Goal: Find specific fact: Find specific fact

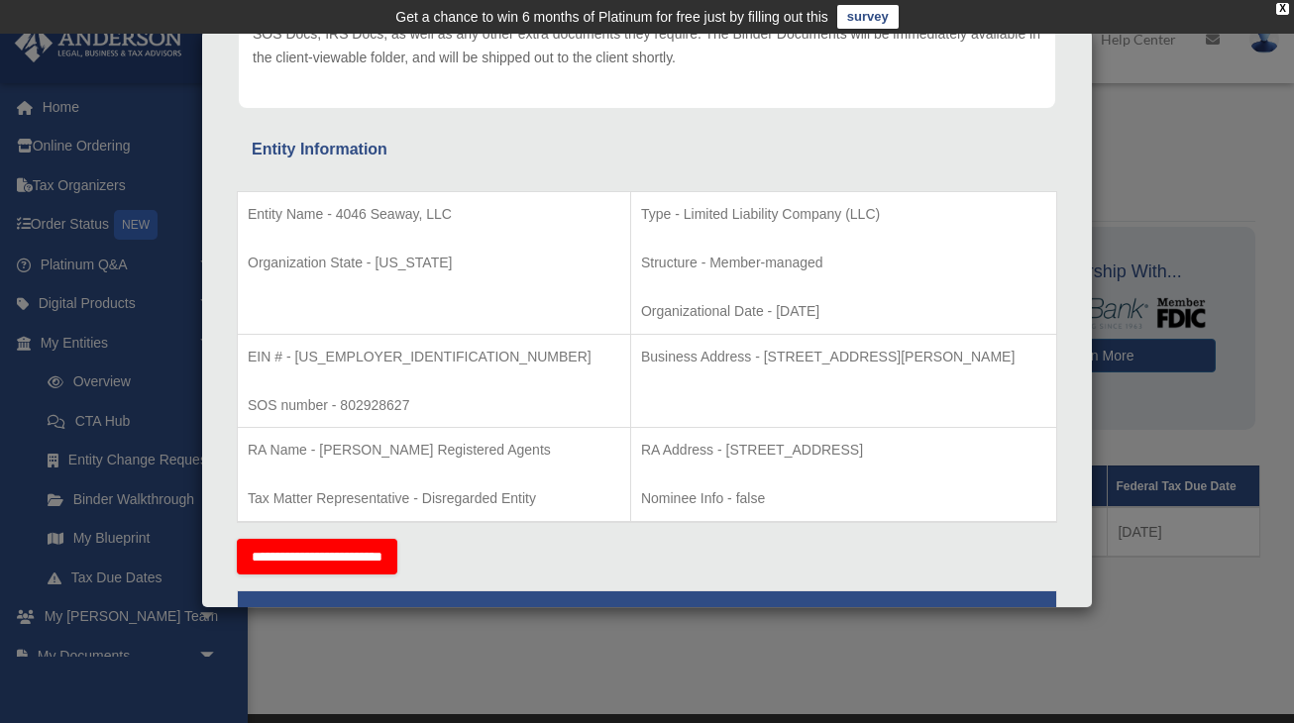
scroll to position [299, 0]
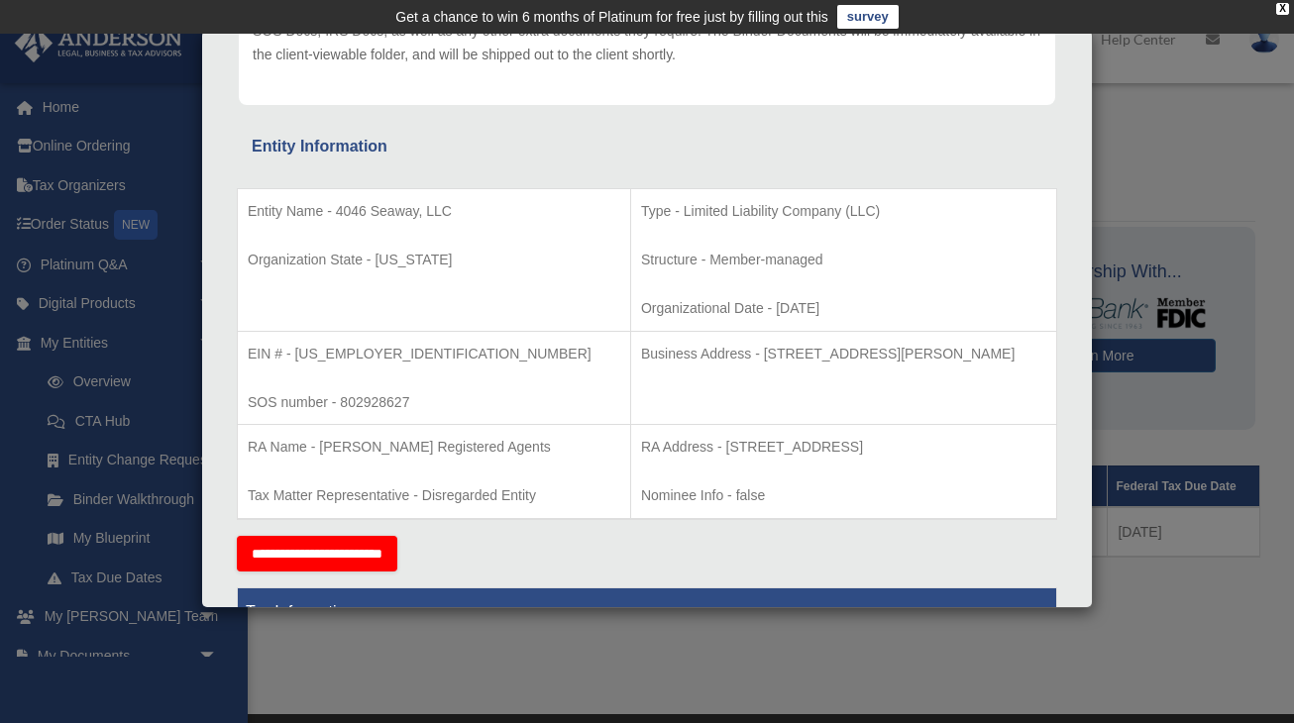
drag, startPoint x: 686, startPoint y: 346, endPoint x: 994, endPoint y: 341, distance: 308.1
click at [994, 342] on p "Business Address - [STREET_ADDRESS][PERSON_NAME]" at bounding box center [843, 354] width 405 height 25
copy p "[STREET_ADDRESS][PERSON_NAME]"
click at [599, 642] on div "Details × Articles Sent Organizational Date" at bounding box center [647, 361] width 1294 height 723
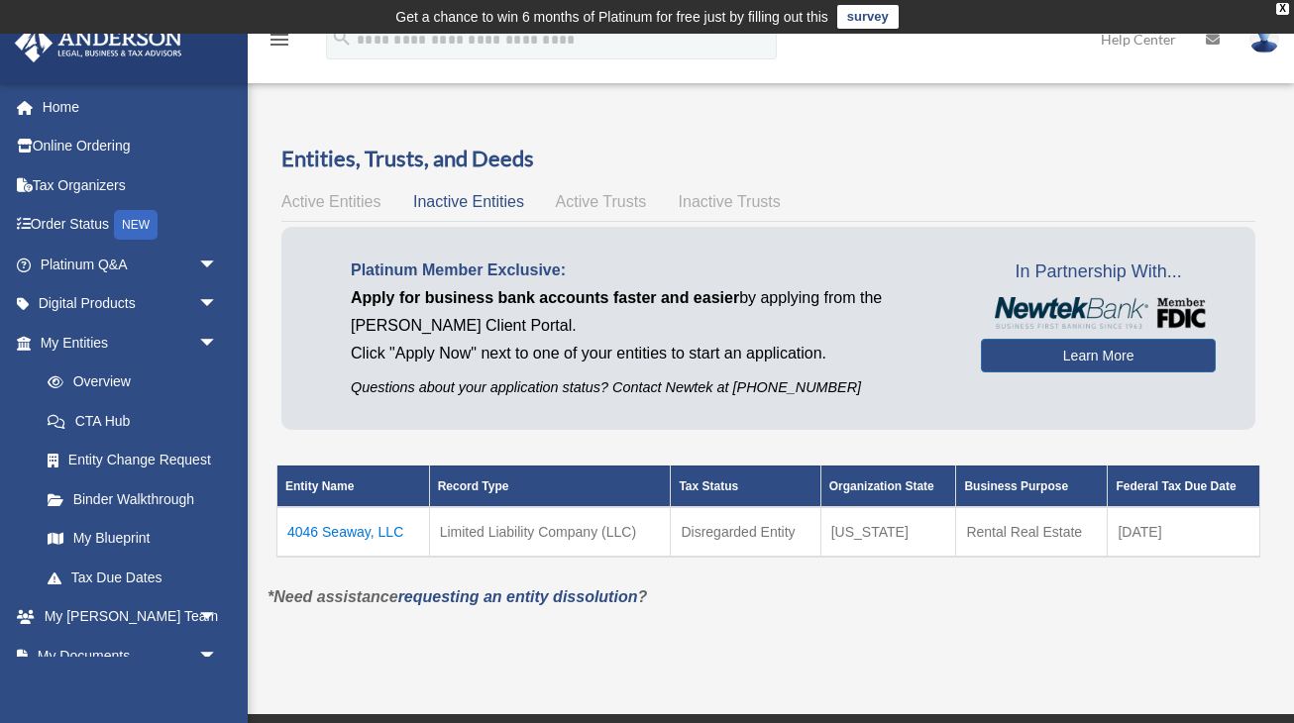
scroll to position [0, 0]
click at [362, 188] on div "Active Entities Inactive Entities Active Trusts Inactive Trusts" at bounding box center [768, 202] width 974 height 28
click at [354, 194] on span "Active Entities" at bounding box center [330, 201] width 99 height 17
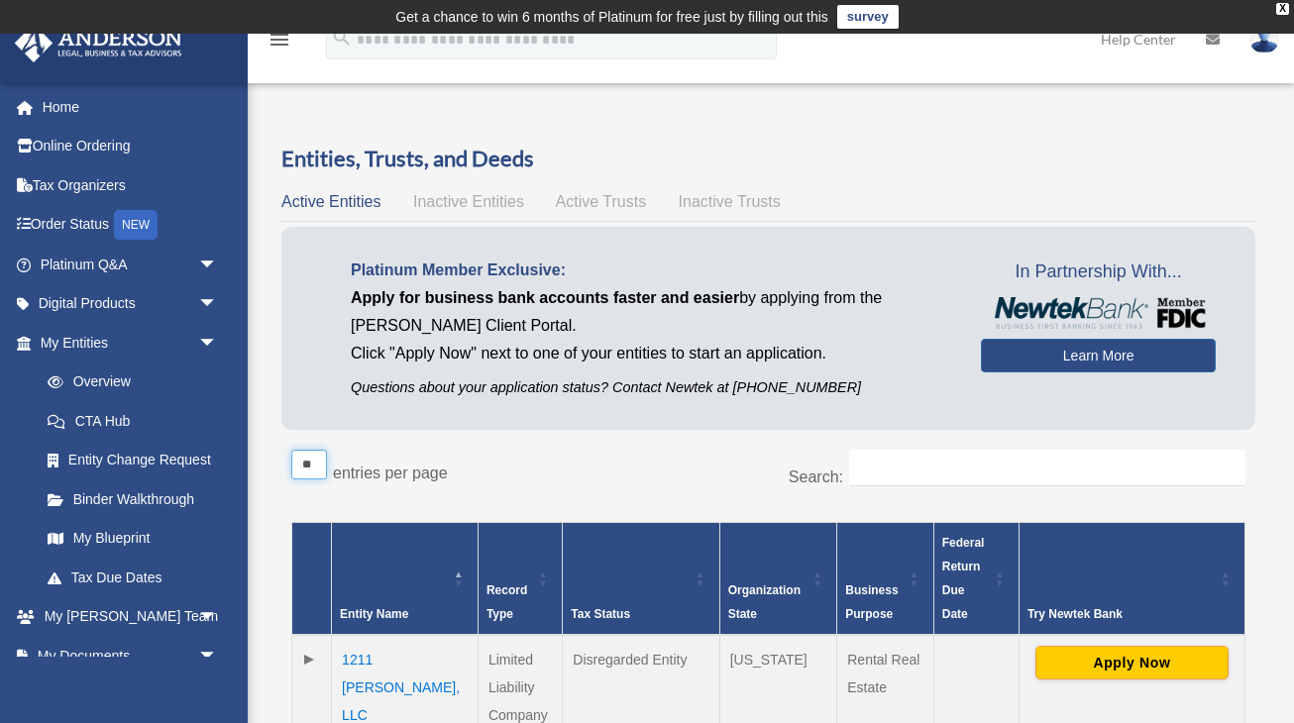
select select "***"
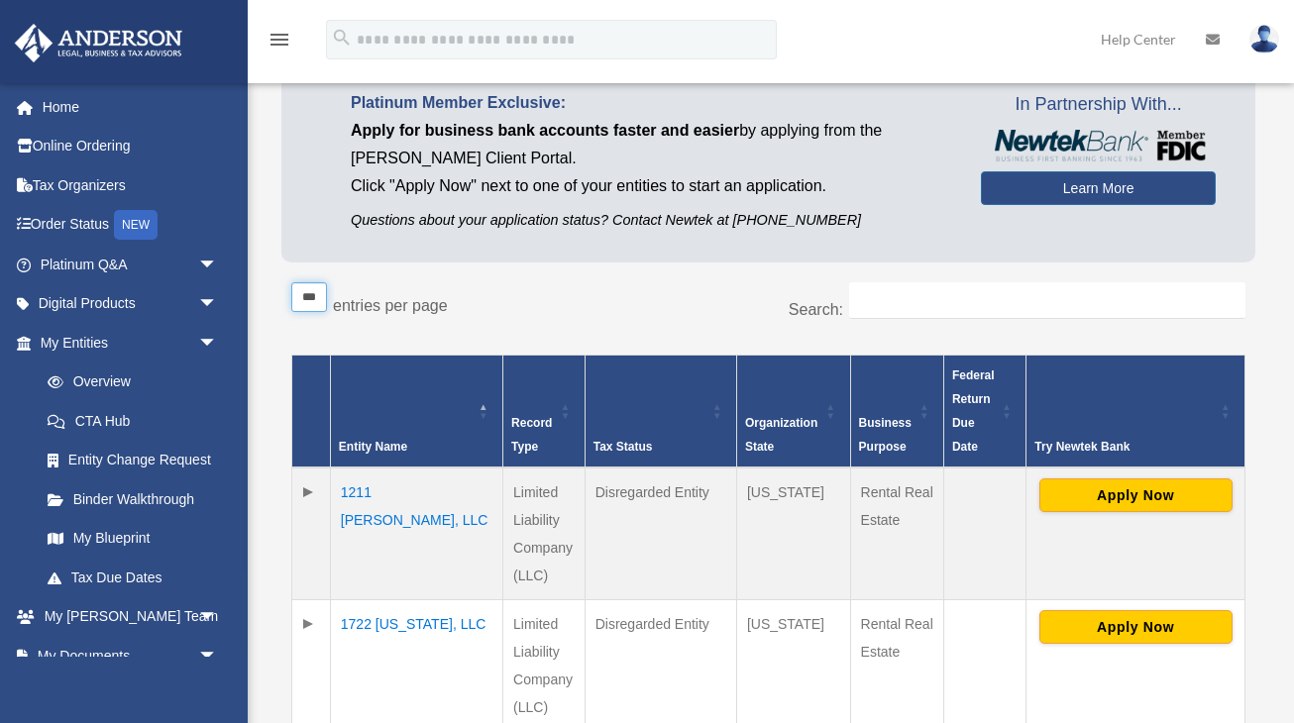
scroll to position [173, 0]
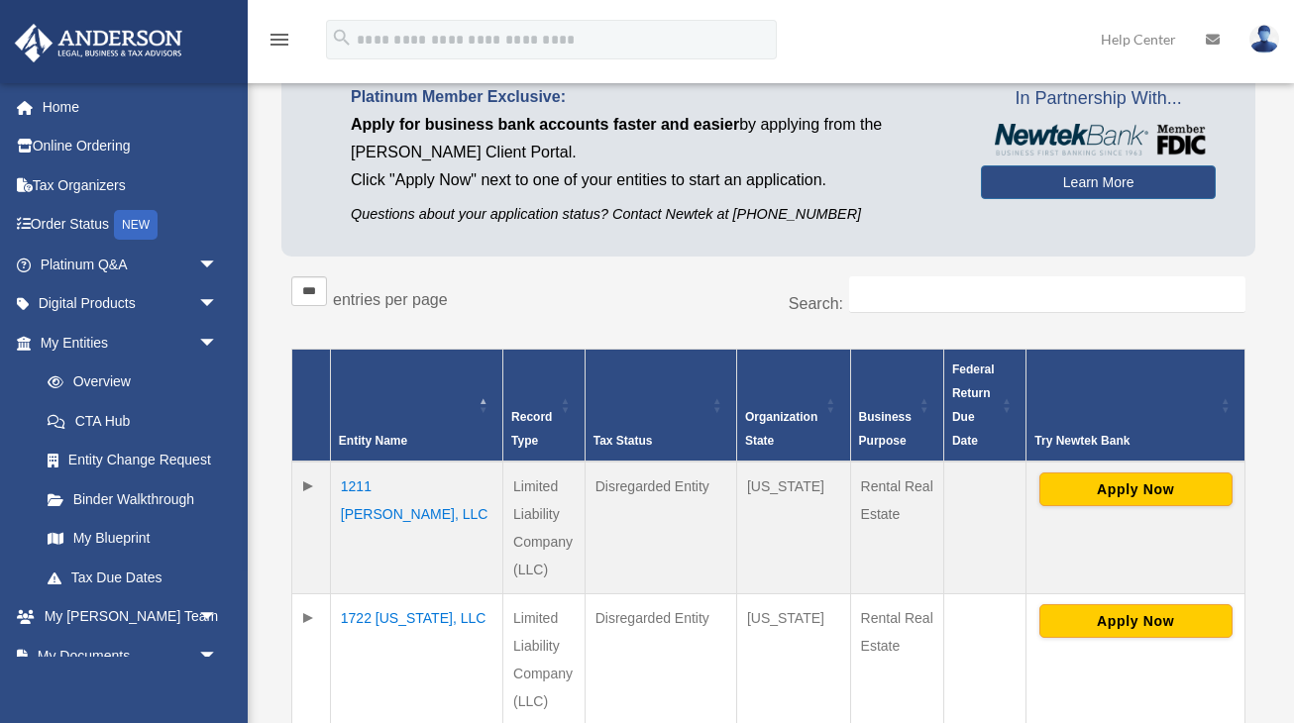
click at [410, 488] on td "1211 [PERSON_NAME], LLC" at bounding box center [416, 528] width 172 height 133
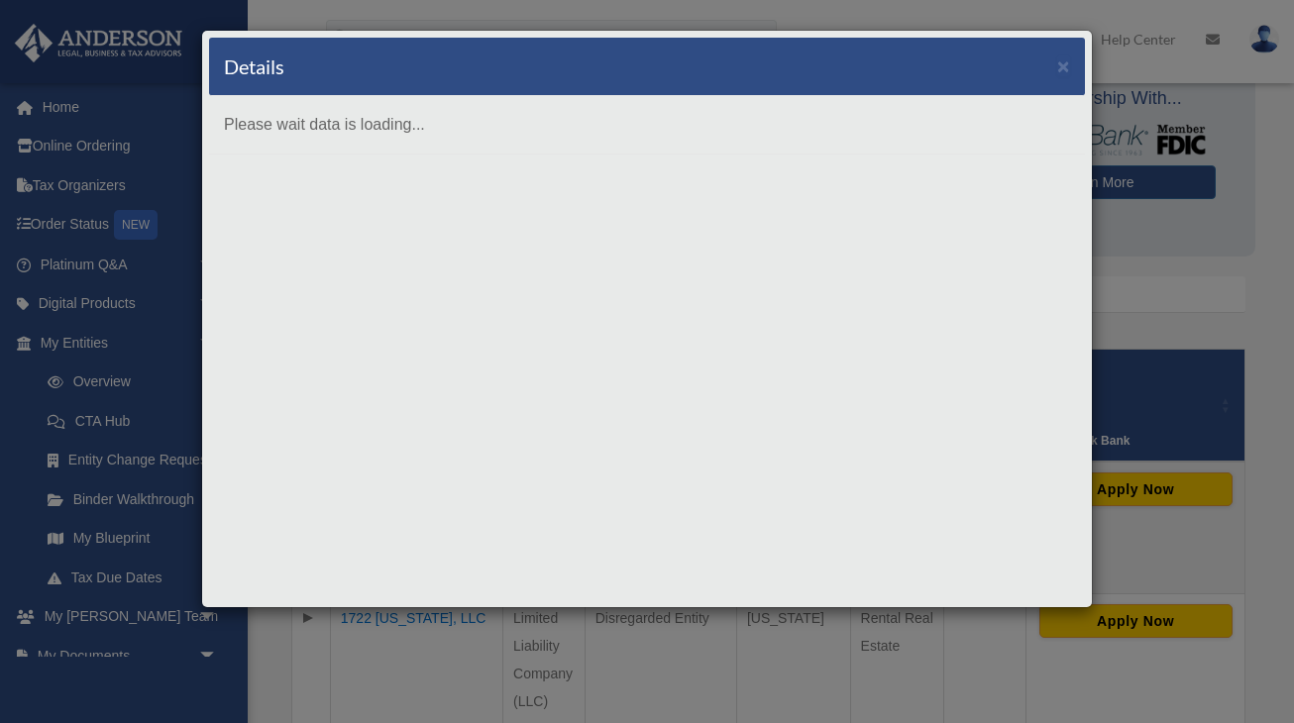
scroll to position [0, 0]
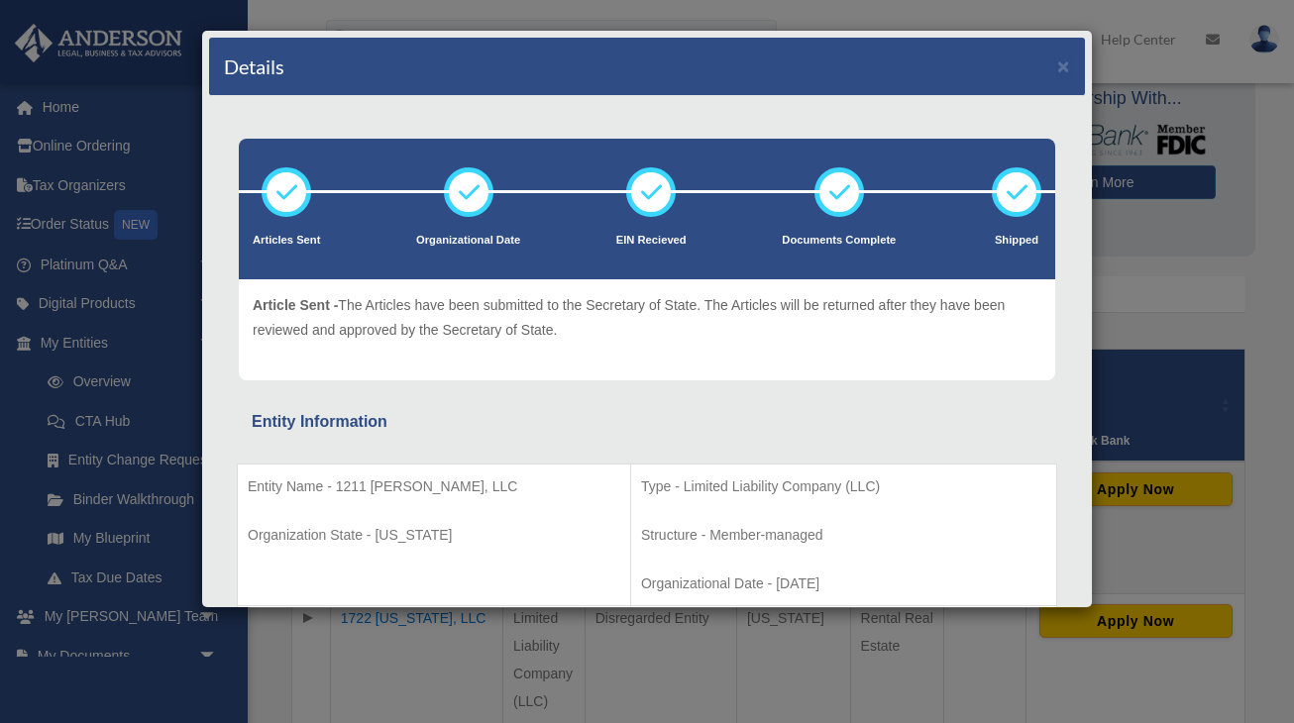
click at [622, 650] on div "Details × Articles Sent Organizational Date" at bounding box center [647, 361] width 1294 height 723
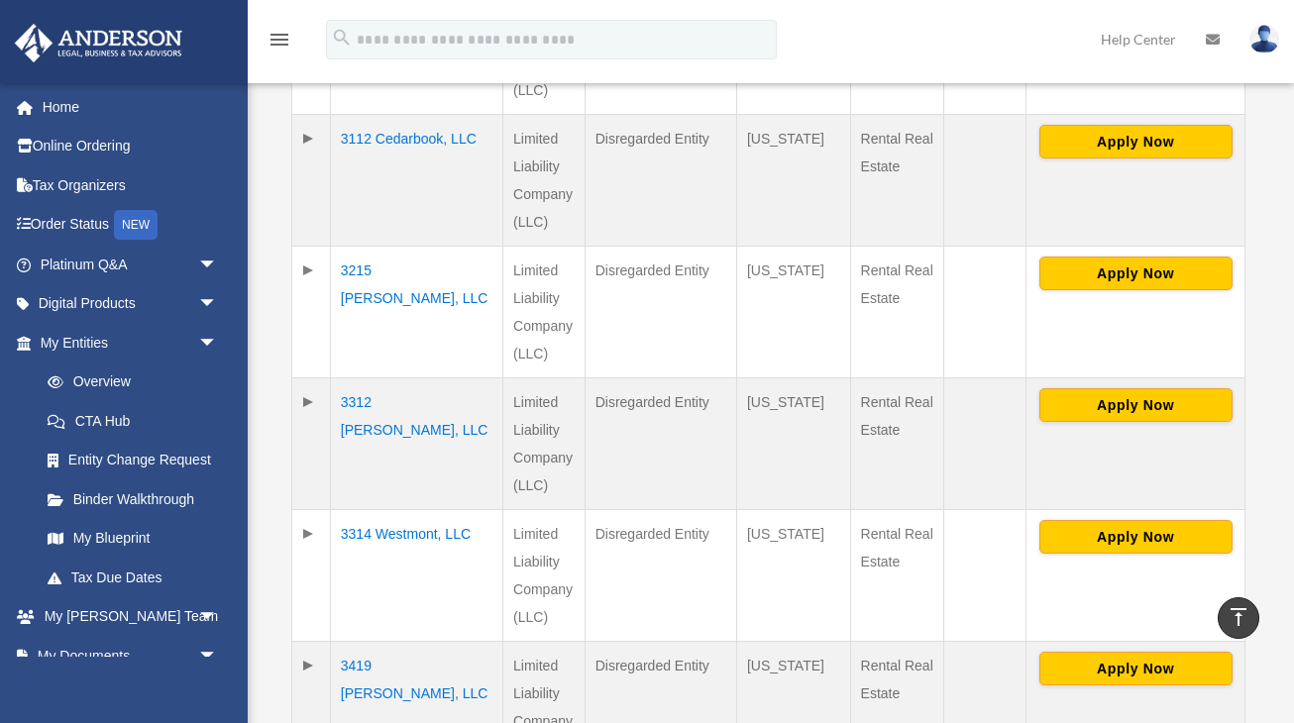
scroll to position [1036, 0]
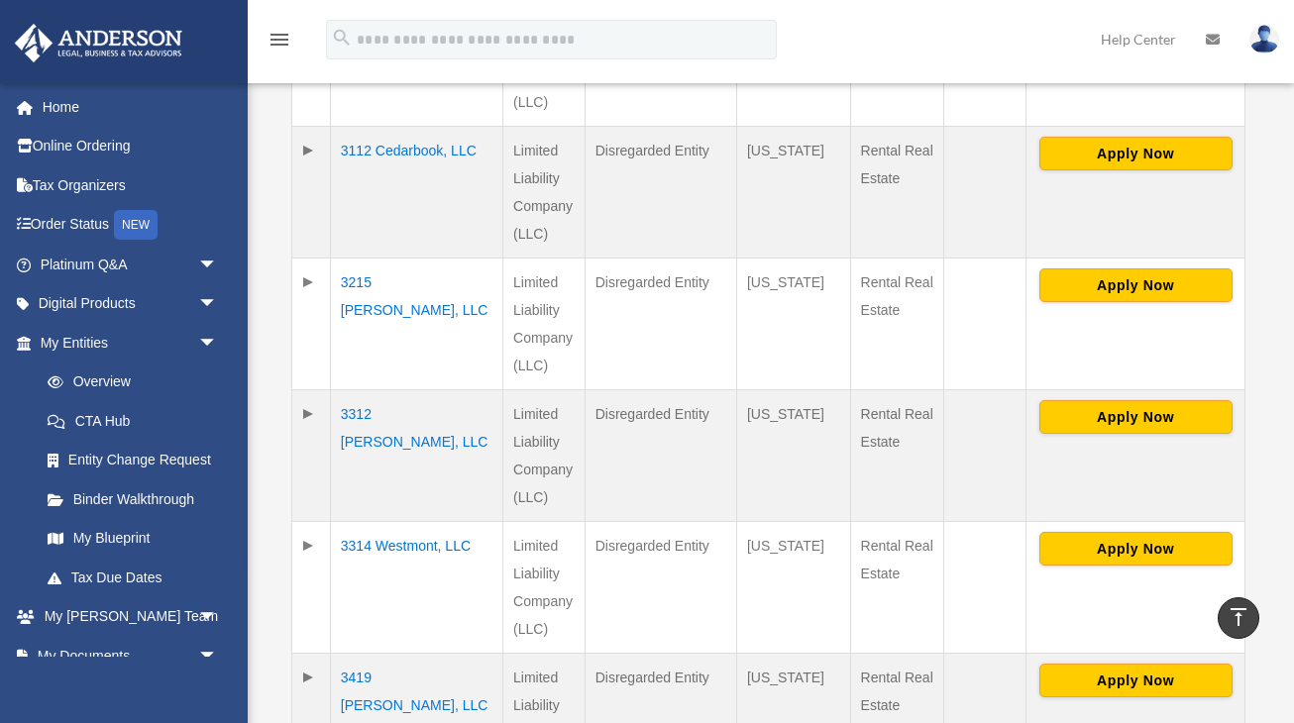
click at [398, 280] on td "3215 [PERSON_NAME], LLC" at bounding box center [416, 325] width 172 height 132
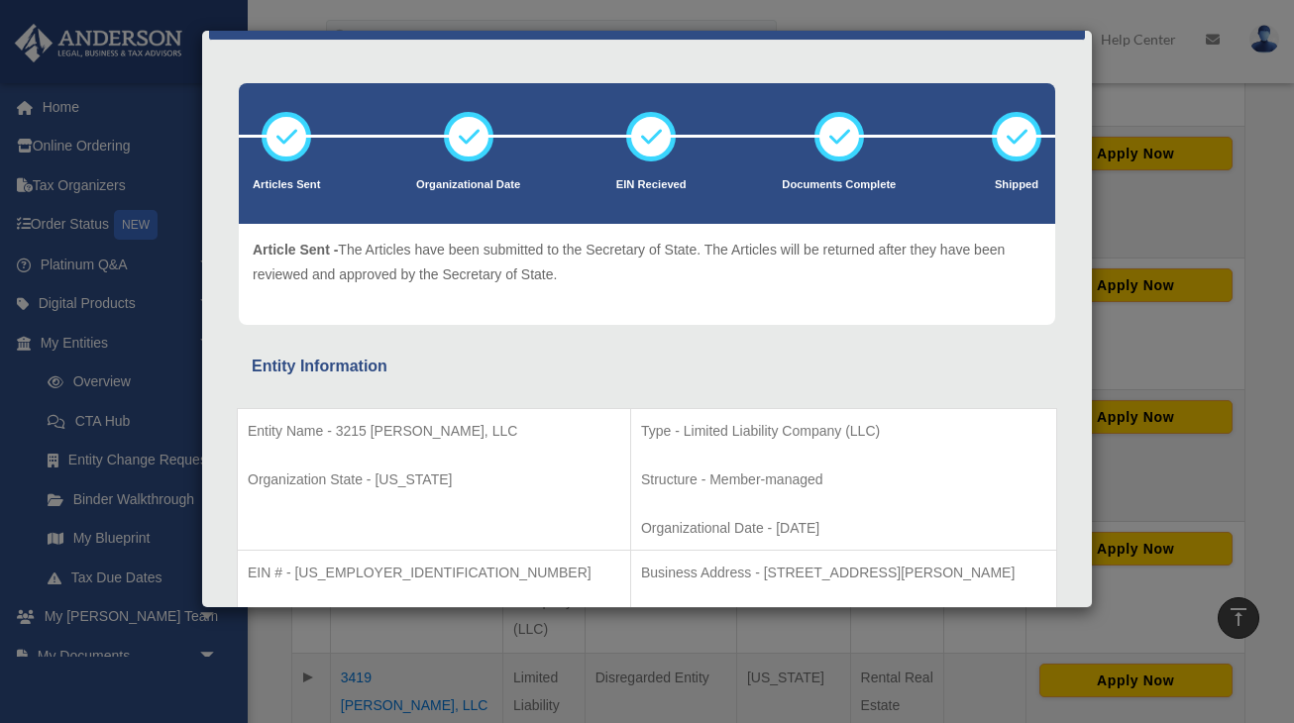
scroll to position [58, 0]
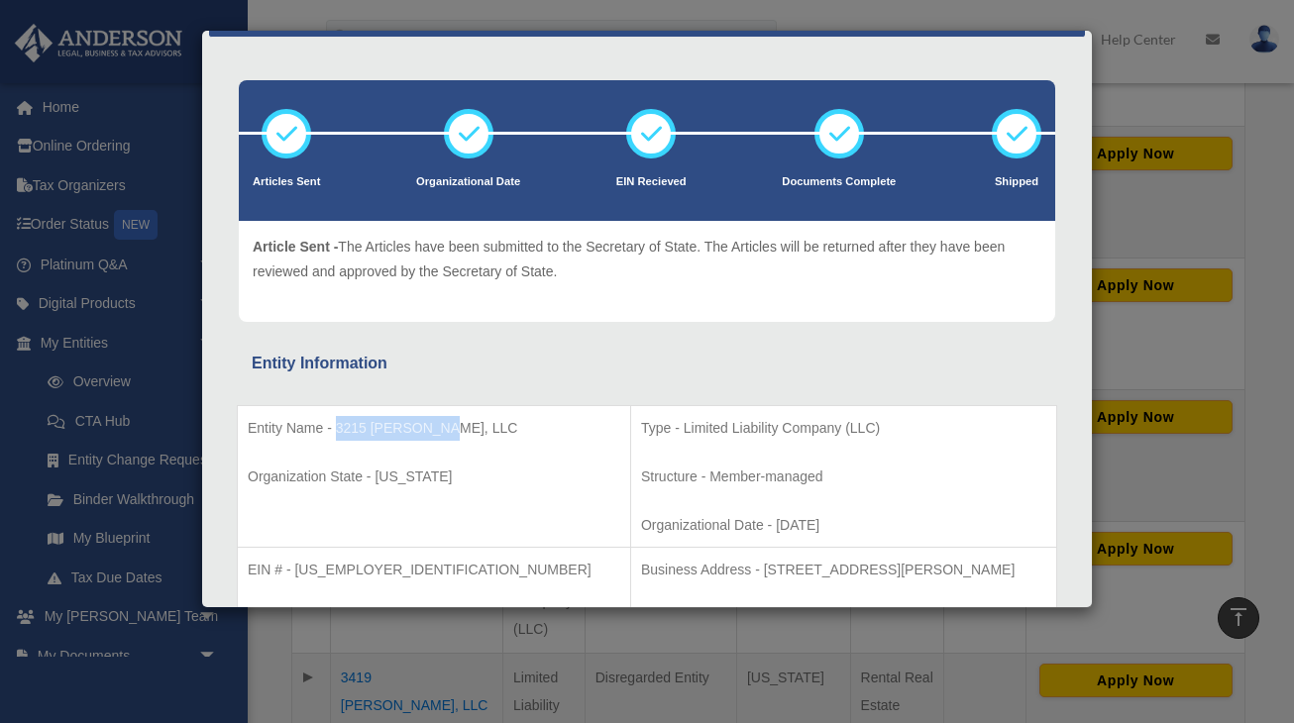
drag, startPoint x: 443, startPoint y: 428, endPoint x: 339, endPoint y: 424, distance: 104.1
click at [339, 424] on p "Entity Name - 3215 [PERSON_NAME], LLC" at bounding box center [434, 428] width 372 height 25
copy p "3215 [PERSON_NAME], LLC"
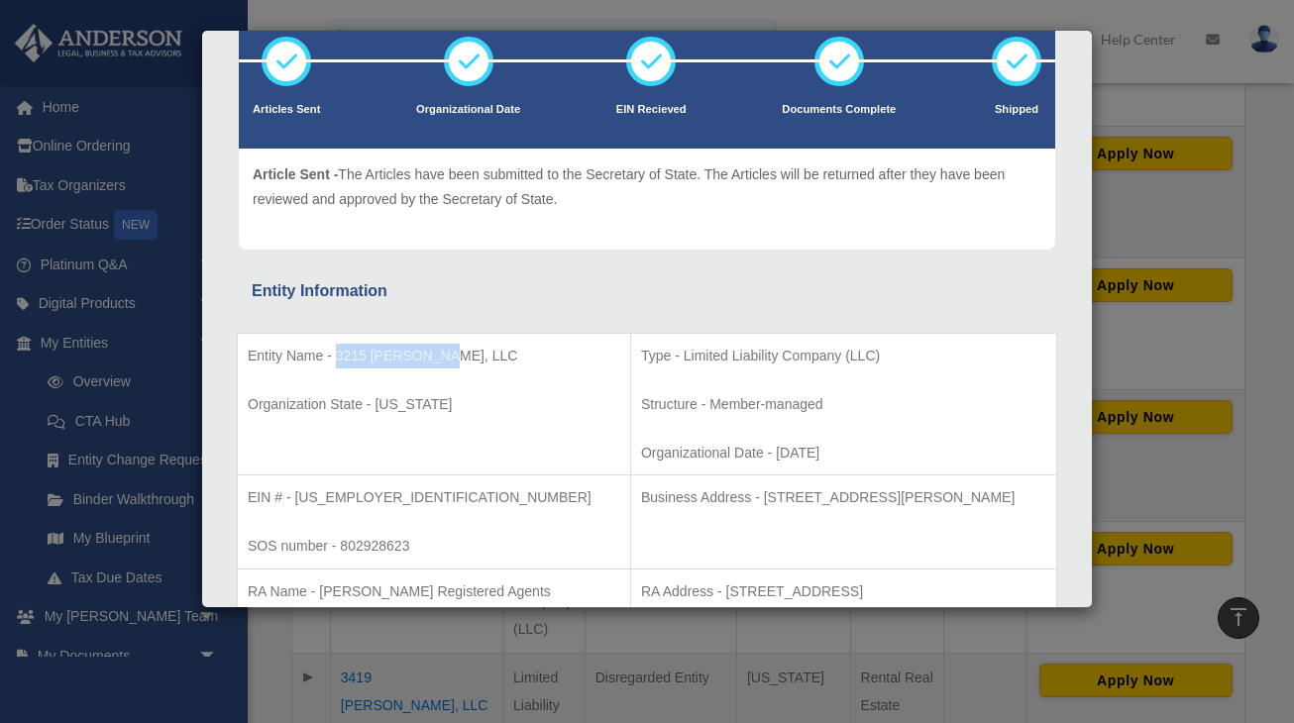
scroll to position [134, 0]
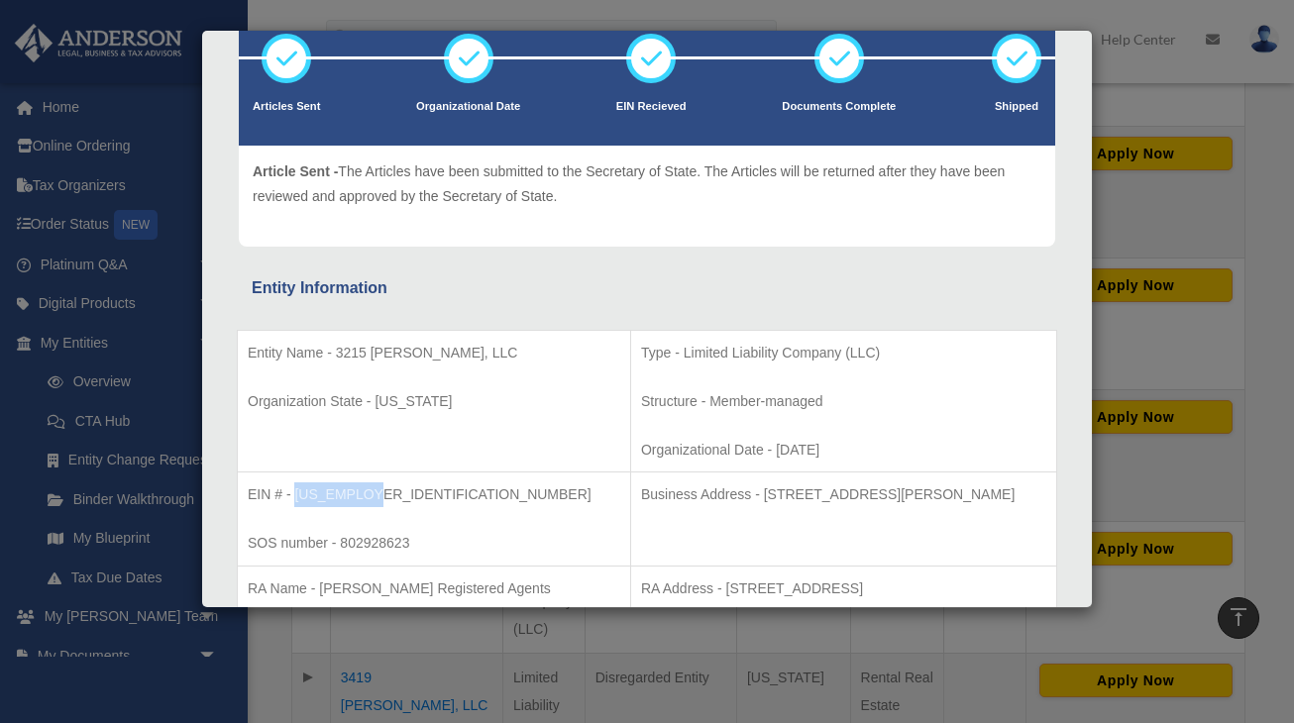
drag, startPoint x: 364, startPoint y: 490, endPoint x: 296, endPoint y: 490, distance: 67.4
click at [296, 490] on p "EIN # - [US_EMPLOYER_IDENTIFICATION_NUMBER]" at bounding box center [434, 494] width 372 height 25
copy p "[US_EMPLOYER_IDENTIFICATION_NUMBER]"
click at [581, 623] on div "Details × Articles Sent Organizational Date" at bounding box center [647, 361] width 1294 height 723
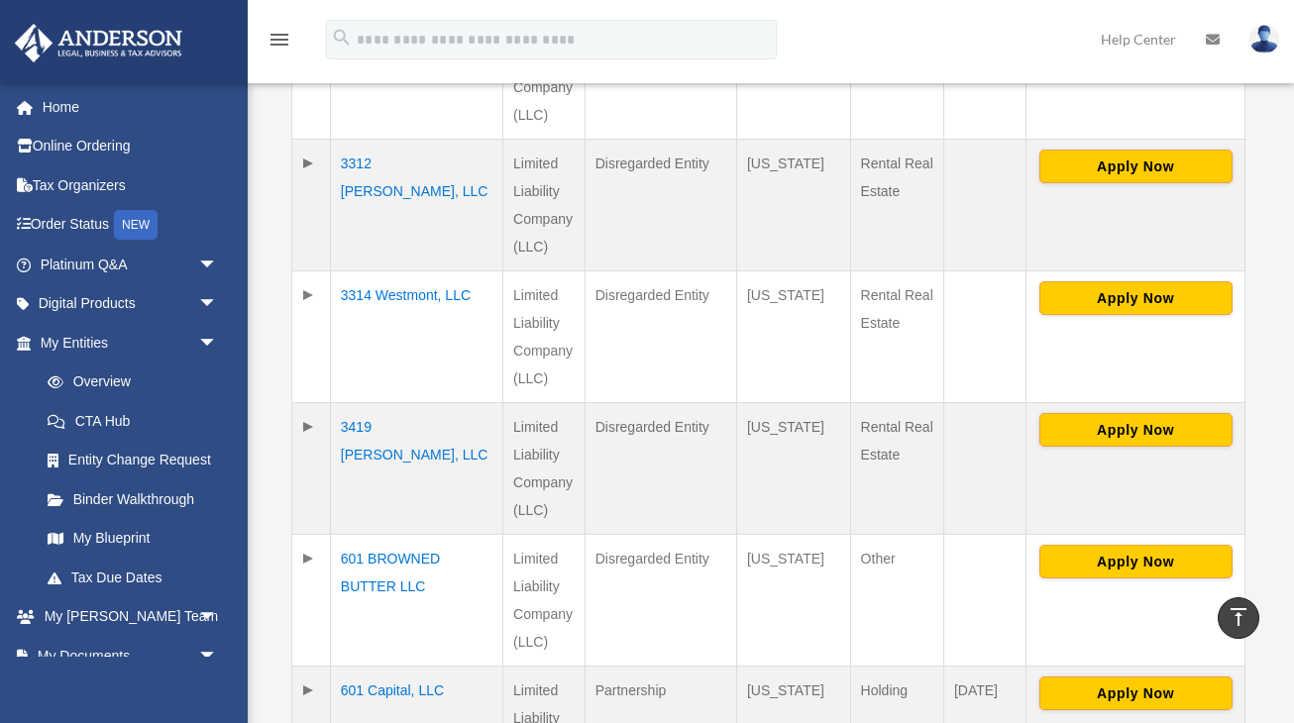
scroll to position [1289, 0]
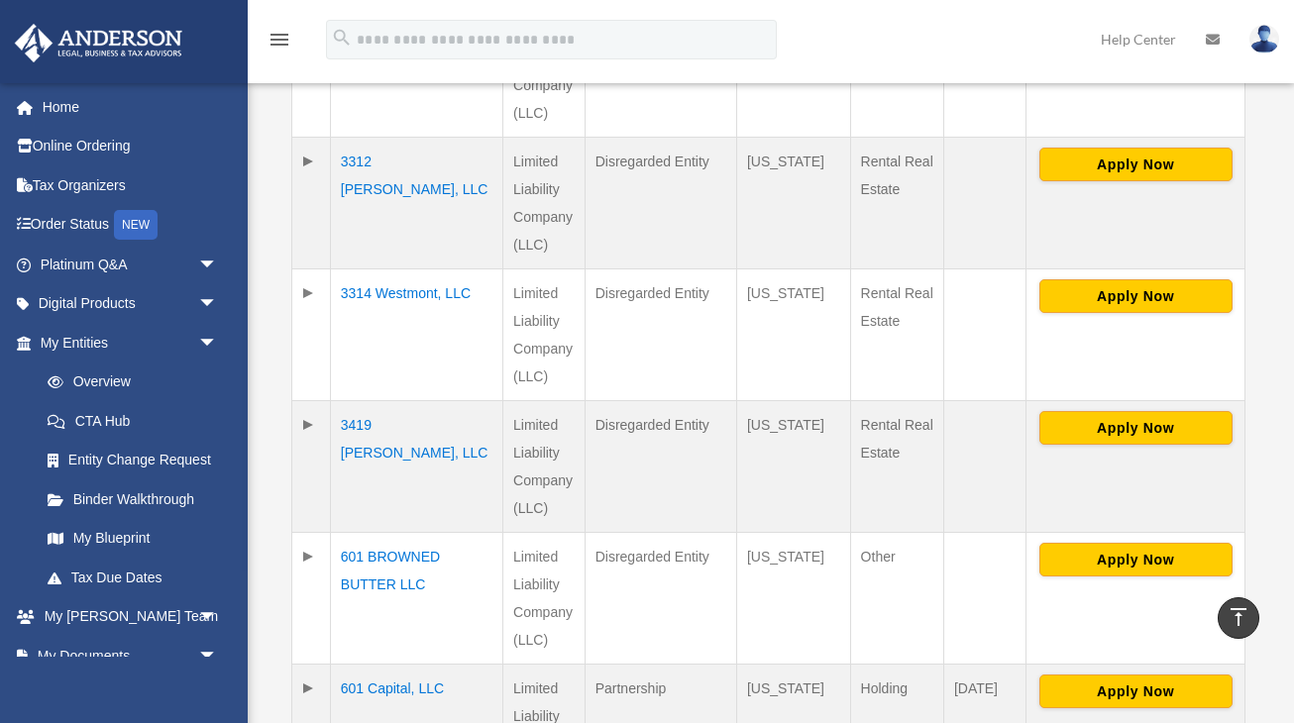
click at [407, 293] on td "3314 Westmont, LLC" at bounding box center [416, 335] width 172 height 132
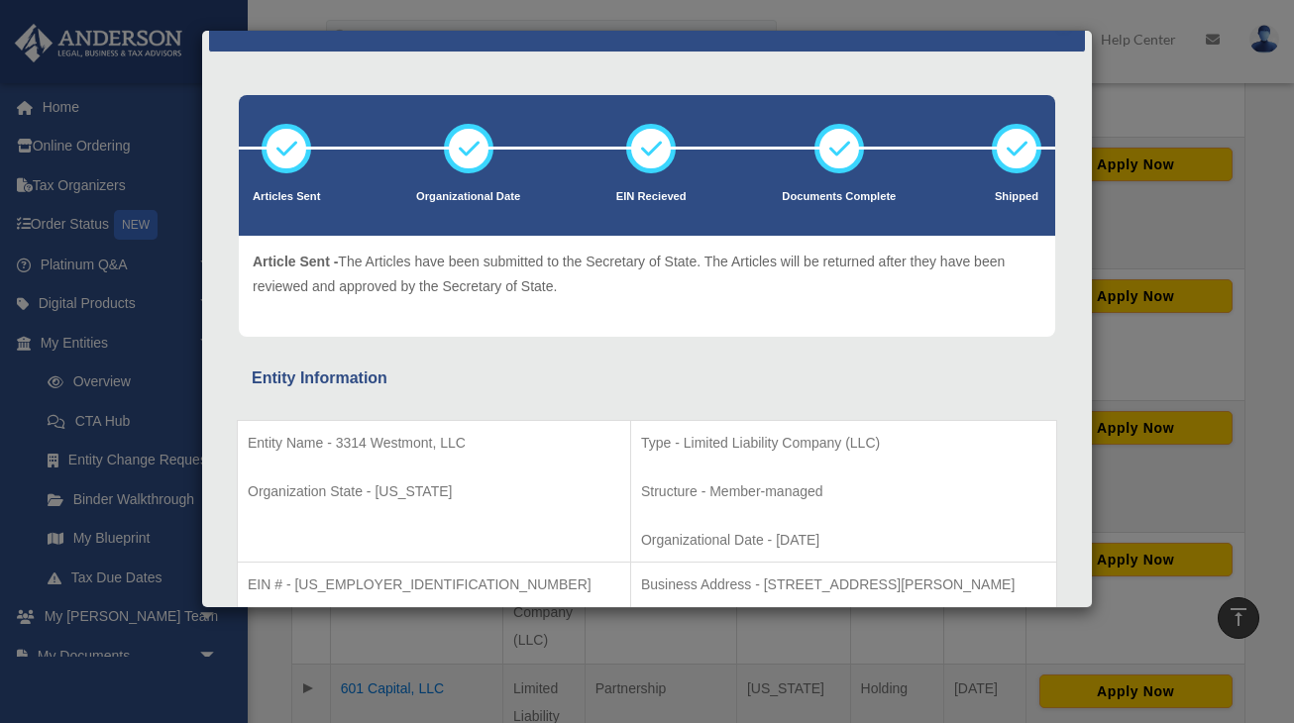
scroll to position [50, 0]
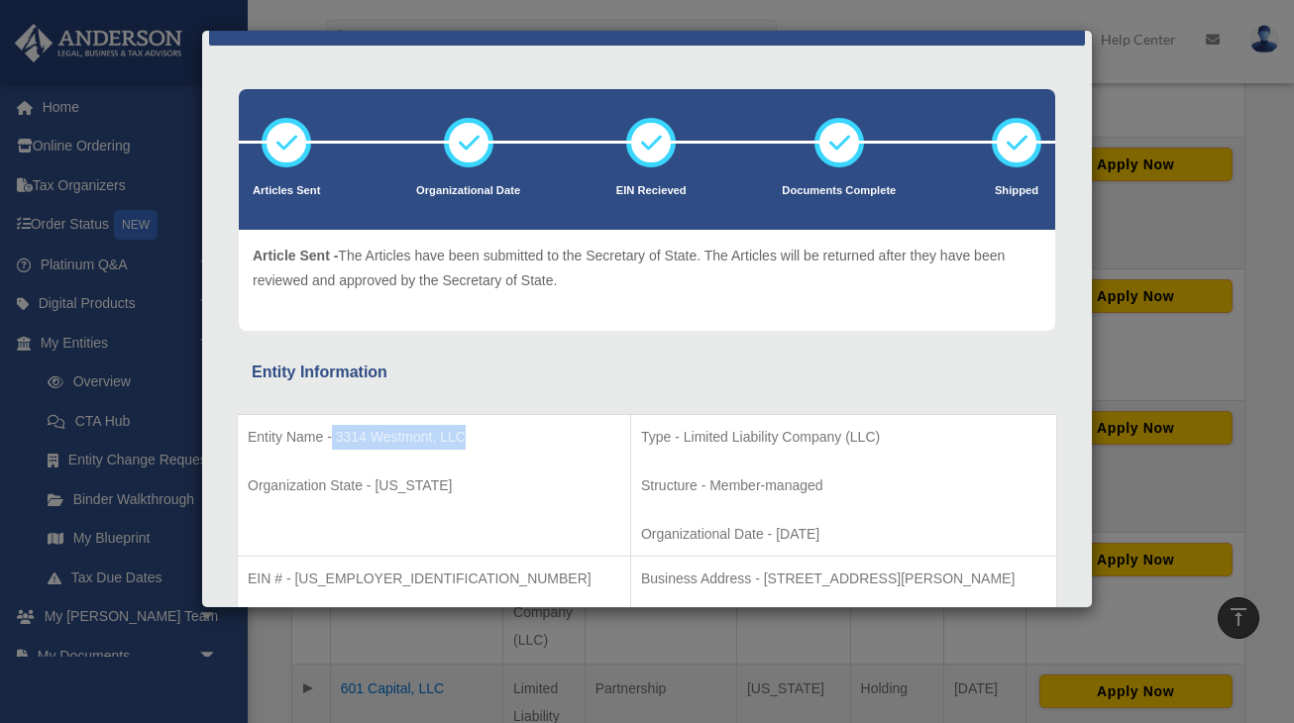
drag, startPoint x: 464, startPoint y: 438, endPoint x: 332, endPoint y: 437, distance: 131.8
click at [332, 437] on p "Entity Name - 3314 Westmont, LLC" at bounding box center [434, 437] width 372 height 25
copy p "3314 Westmont, LLC"
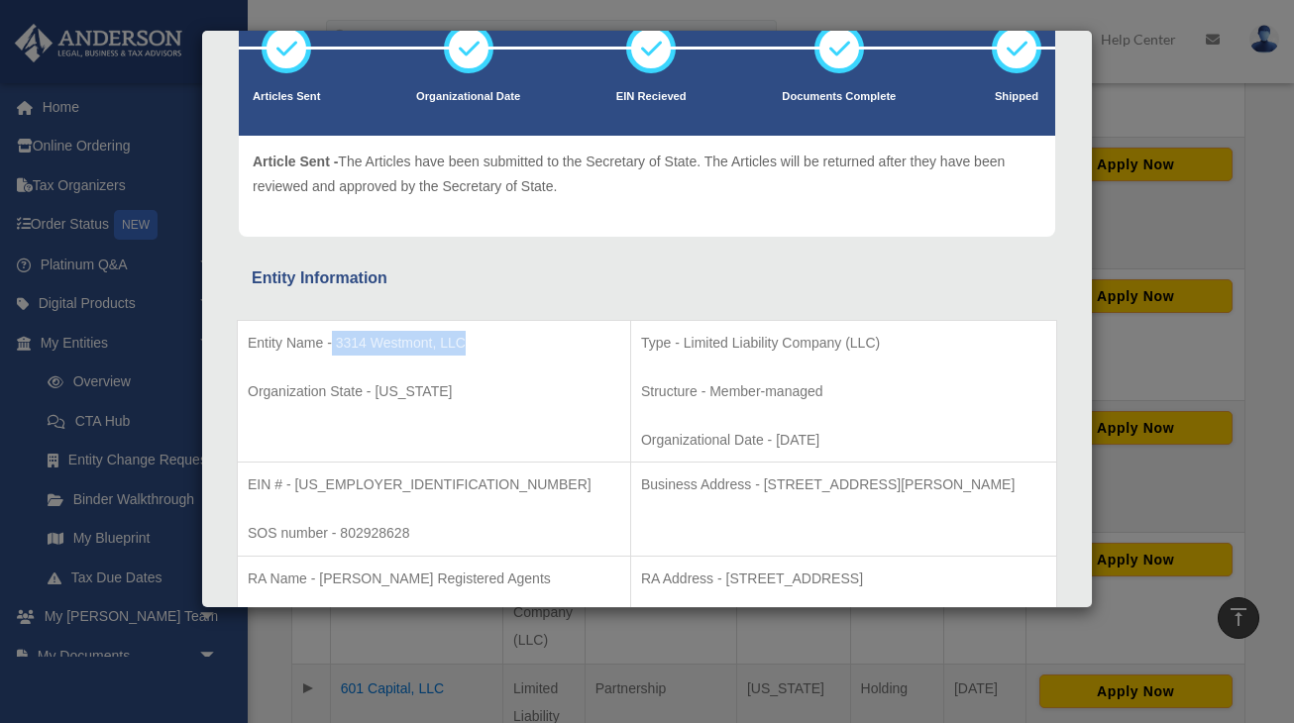
scroll to position [159, 0]
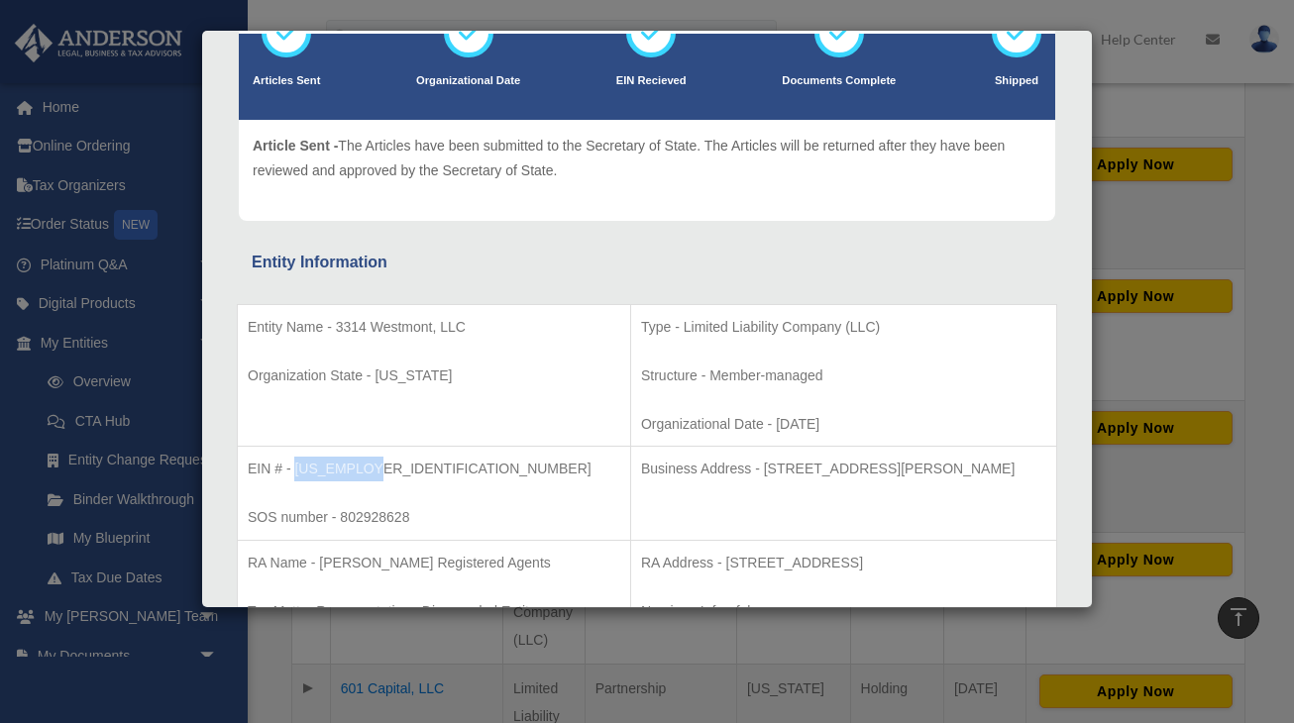
drag, startPoint x: 368, startPoint y: 467, endPoint x: 295, endPoint y: 467, distance: 72.3
click at [295, 467] on p "EIN # - [US_EMPLOYER_IDENTIFICATION_NUMBER]" at bounding box center [434, 469] width 372 height 25
copy p "[US_EMPLOYER_IDENTIFICATION_NUMBER]"
